Goal: Task Accomplishment & Management: Complete application form

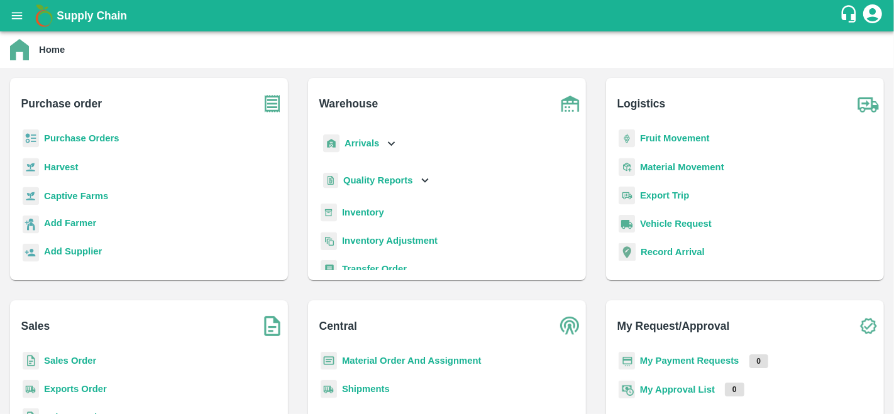
click at [101, 133] on b "Purchase Orders" at bounding box center [81, 138] width 75 height 10
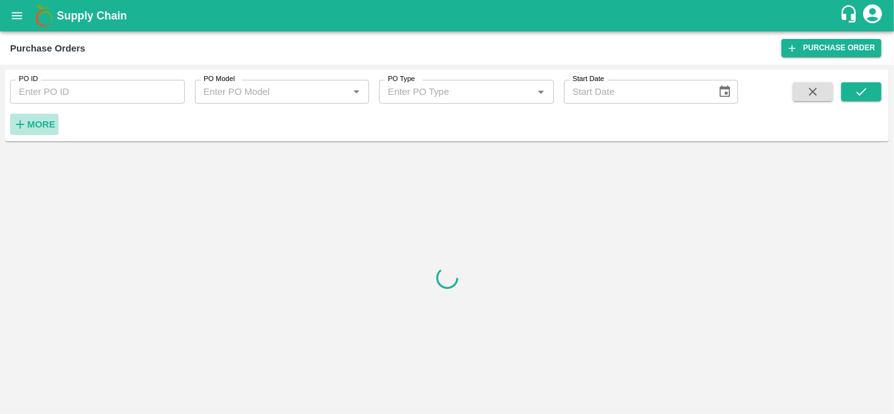
click at [42, 118] on h6 "More" at bounding box center [41, 124] width 28 height 16
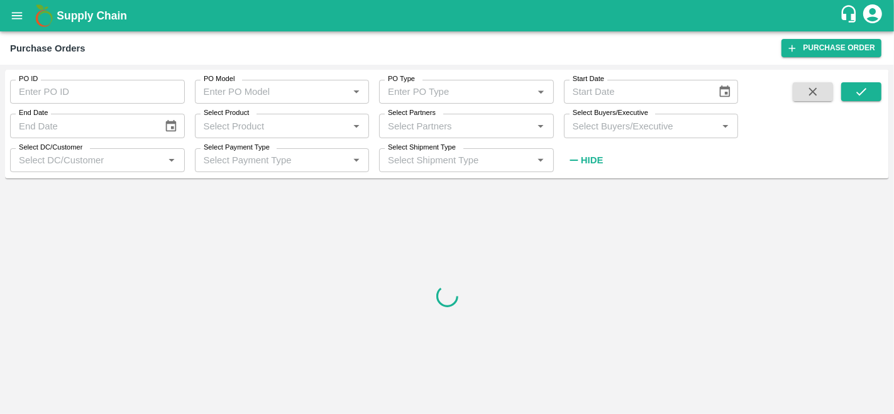
click at [584, 125] on input "Select Buyers/Executive" at bounding box center [641, 126] width 147 height 16
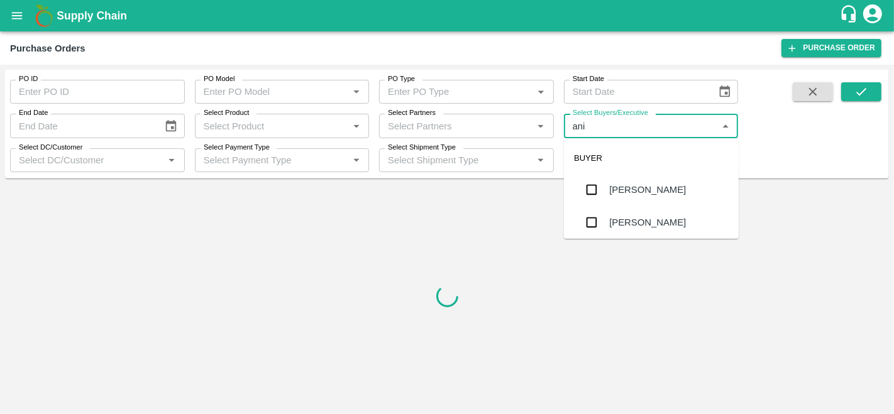
type input "anil"
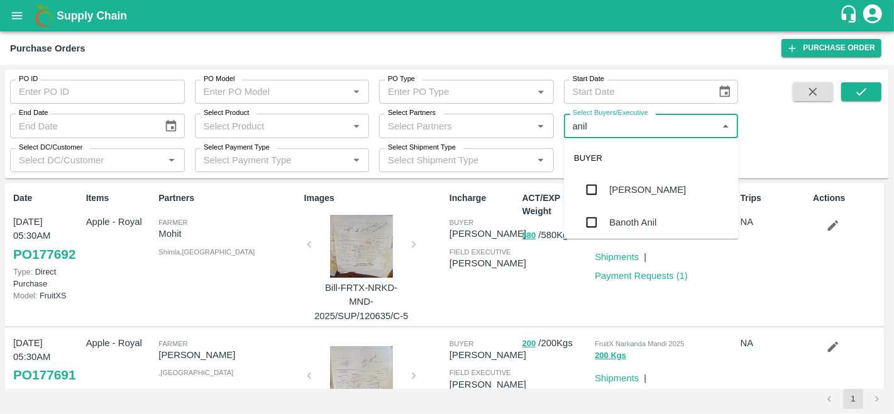
click at [641, 184] on div "[PERSON_NAME]" at bounding box center [647, 190] width 77 height 14
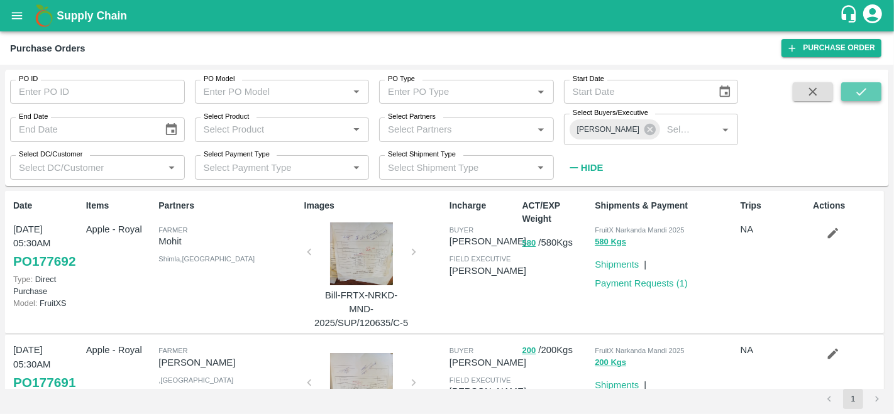
click at [851, 91] on button "submit" at bounding box center [861, 91] width 40 height 19
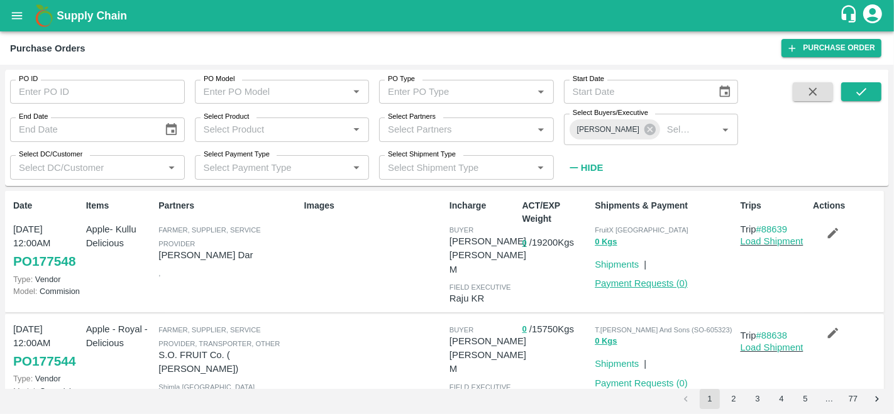
click at [643, 282] on link "Payment Requests ( 0 )" at bounding box center [641, 284] width 93 height 10
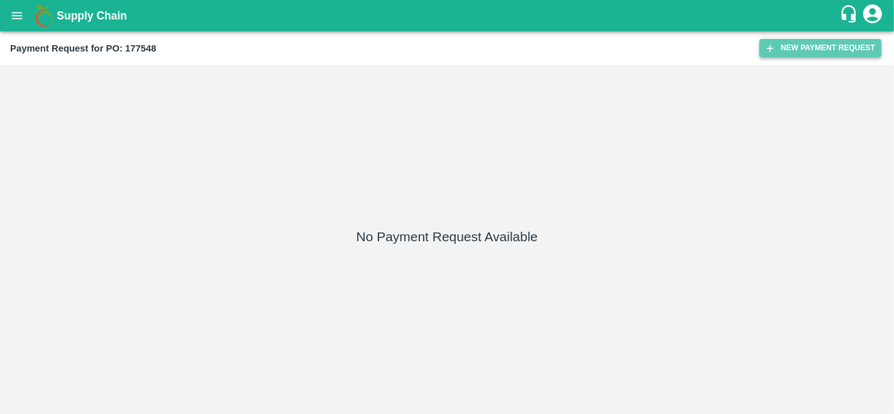
click at [787, 48] on button "New Payment Request" at bounding box center [821, 48] width 122 height 18
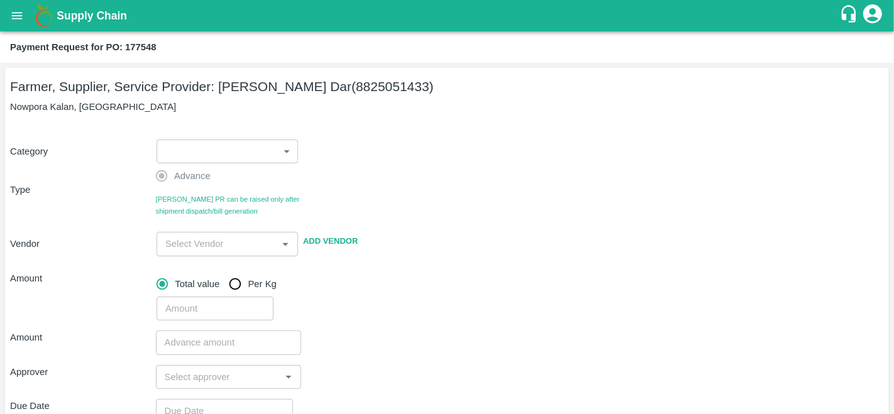
click at [188, 149] on body "Supply Chain Payment Request for PO: 177548 Farmer, Supplier, Service Provider:…" at bounding box center [447, 207] width 894 height 414
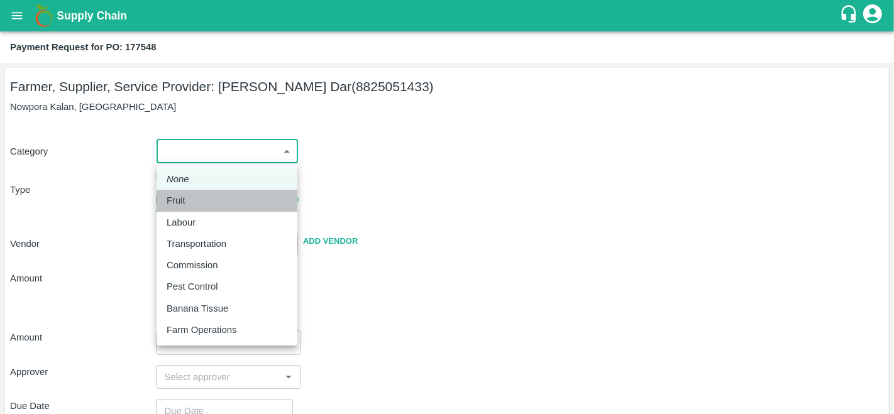
click at [187, 196] on div "Fruit" at bounding box center [179, 201] width 25 height 14
type input "1"
type input "[PERSON_NAME] Dar - 8825051433(Farmer, Supplier, Service Provider)"
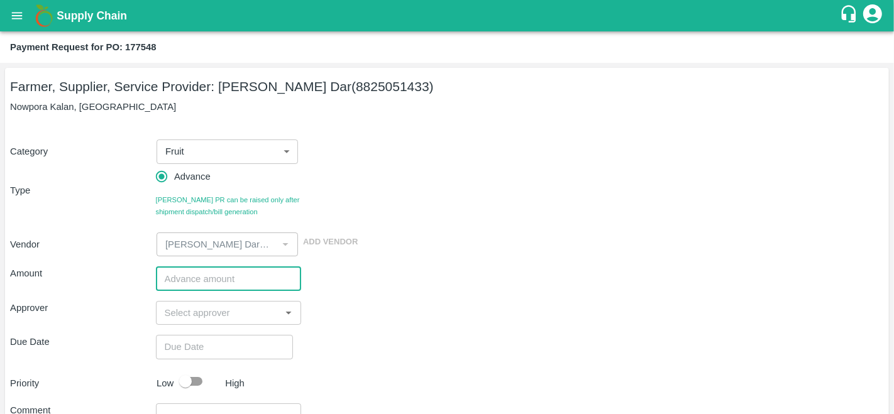
click at [199, 279] on input "number" at bounding box center [229, 279] width 146 height 24
type input "500000"
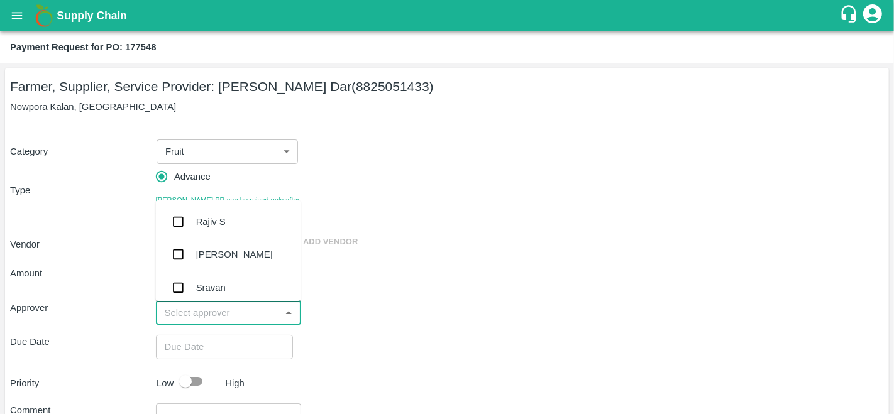
click at [202, 313] on input "input" at bounding box center [219, 313] width 118 height 16
type input "prav"
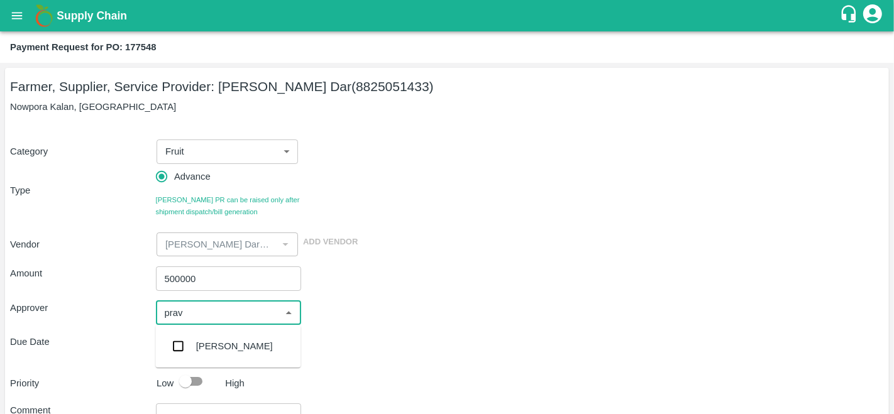
click at [218, 348] on div "[PERSON_NAME]" at bounding box center [234, 347] width 77 height 14
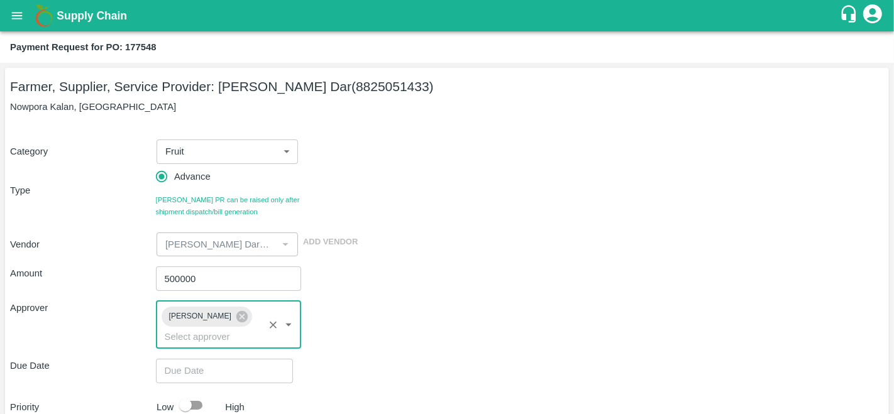
click at [541, 272] on div "Amount 500000 ​" at bounding box center [447, 279] width 874 height 24
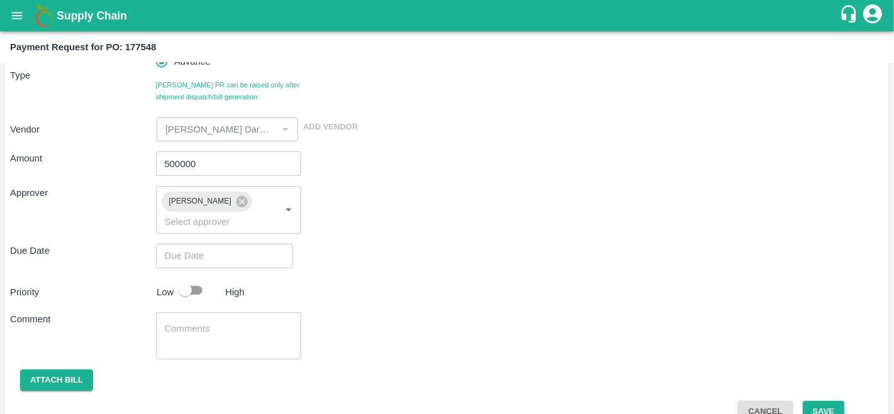
scroll to position [116, 0]
click at [194, 284] on input "checkbox" at bounding box center [186, 290] width 72 height 24
checkbox input "true"
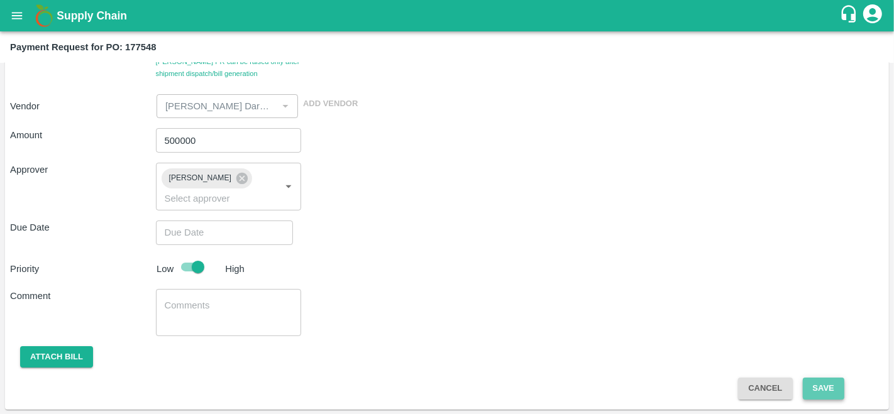
click at [818, 392] on button "Save" at bounding box center [824, 389] width 42 height 22
type input "DD/MM/YYYY hh:mm aa"
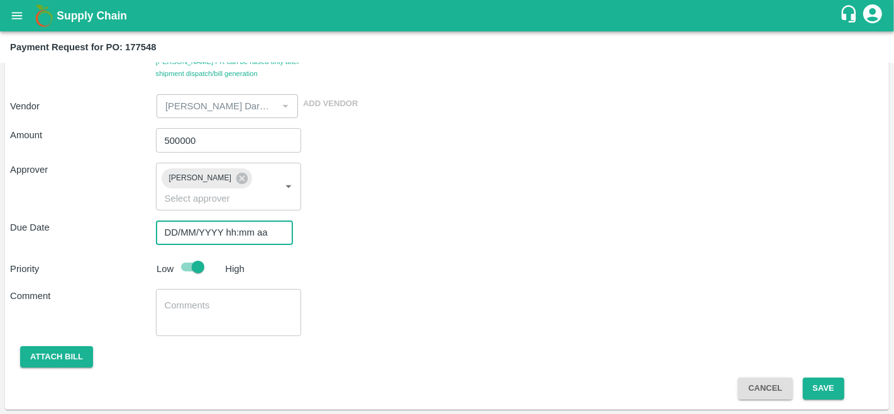
click at [209, 227] on input "DD/MM/YYYY hh:mm aa" at bounding box center [220, 233] width 128 height 24
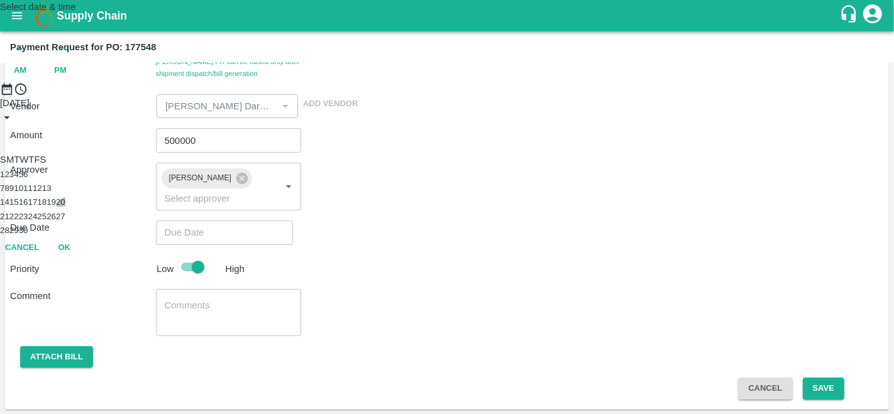
click at [65, 207] on button "20" at bounding box center [60, 201] width 9 height 9
type input "[DATE] 12:00 AM"
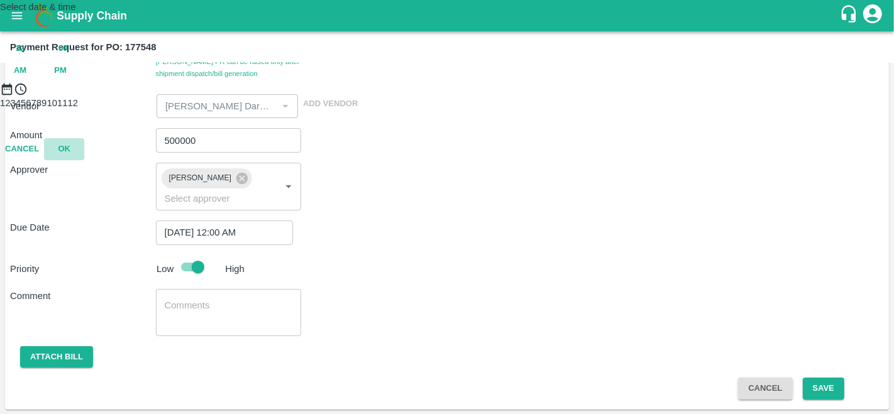
click at [84, 160] on button "OK" at bounding box center [64, 149] width 40 height 22
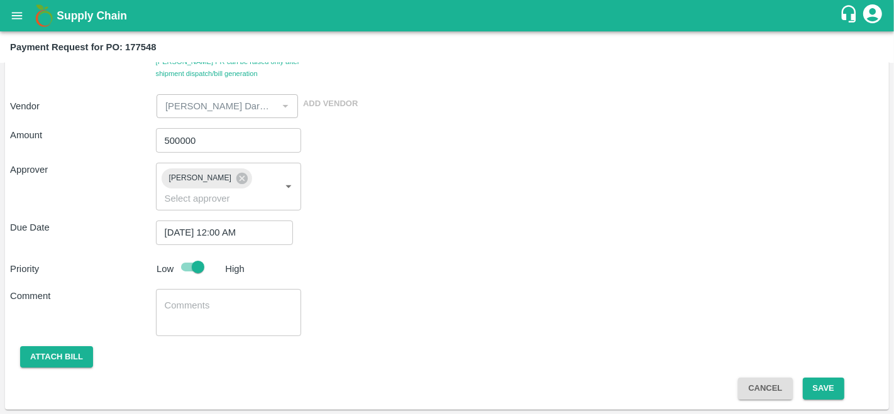
click at [843, 390] on span "Save" at bounding box center [824, 389] width 62 height 10
click at [829, 390] on button "Save" at bounding box center [824, 389] width 42 height 22
